Goal: Navigation & Orientation: Find specific page/section

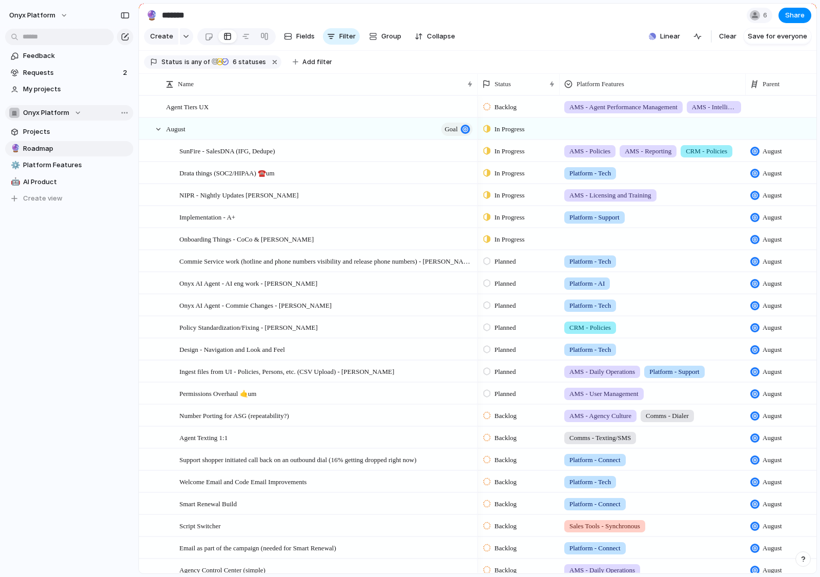
click at [51, 108] on span "Onyx Platform" at bounding box center [46, 113] width 46 height 10
click at [78, 108] on div "Onyx Platform Create new team" at bounding box center [410, 288] width 820 height 577
click at [63, 12] on button "Onyx Platform" at bounding box center [39, 15] width 69 height 16
click at [63, 12] on div "Settings Invite members Change theme Sign out" at bounding box center [410, 288] width 820 height 577
click at [668, 38] on span "Linear" at bounding box center [670, 36] width 20 height 10
